Goal: Information Seeking & Learning: Learn about a topic

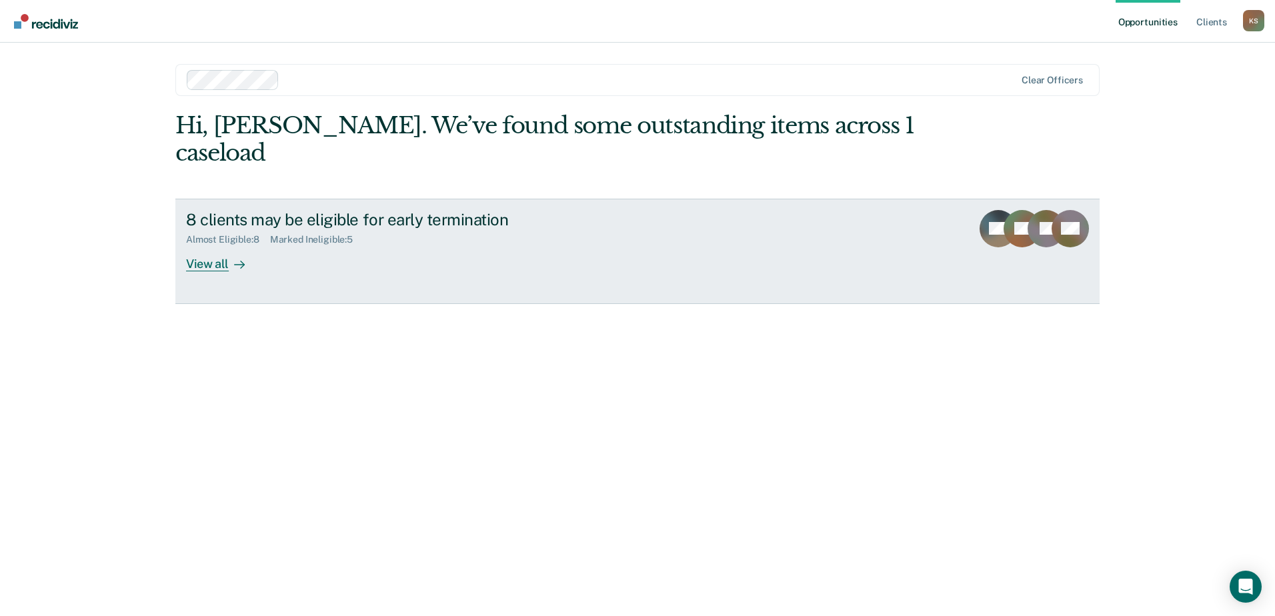
click at [211, 245] on div "View all" at bounding box center [223, 258] width 75 height 26
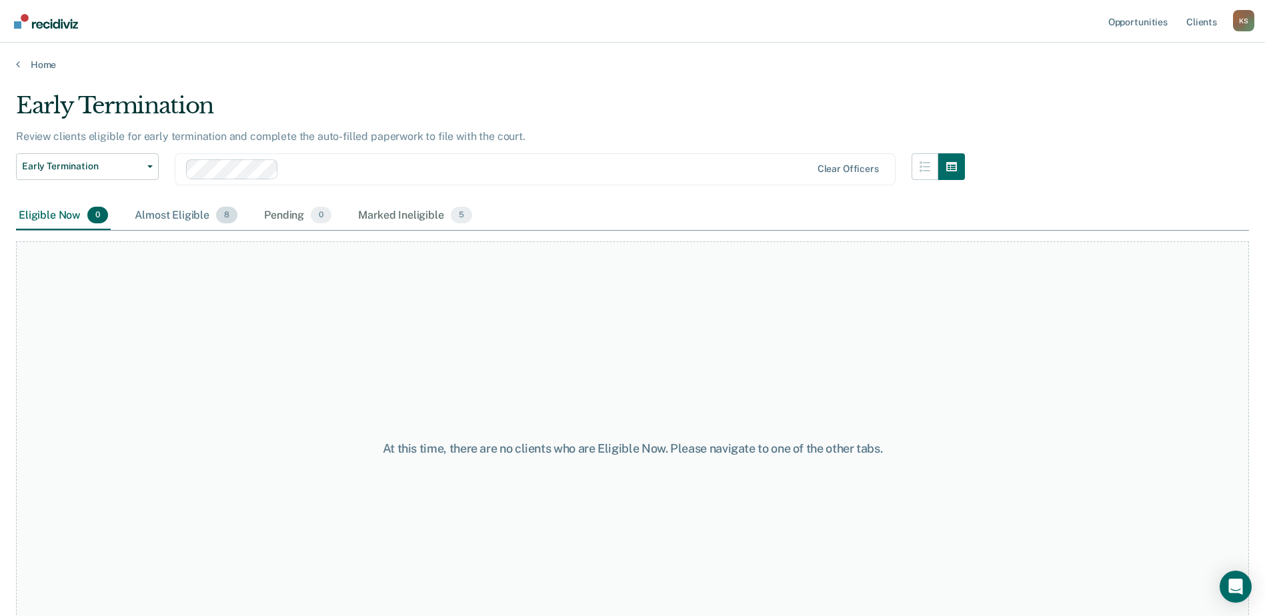
click at [155, 216] on div "Almost Eligible 8" at bounding box center [186, 215] width 108 height 29
